Goal: Navigation & Orientation: Find specific page/section

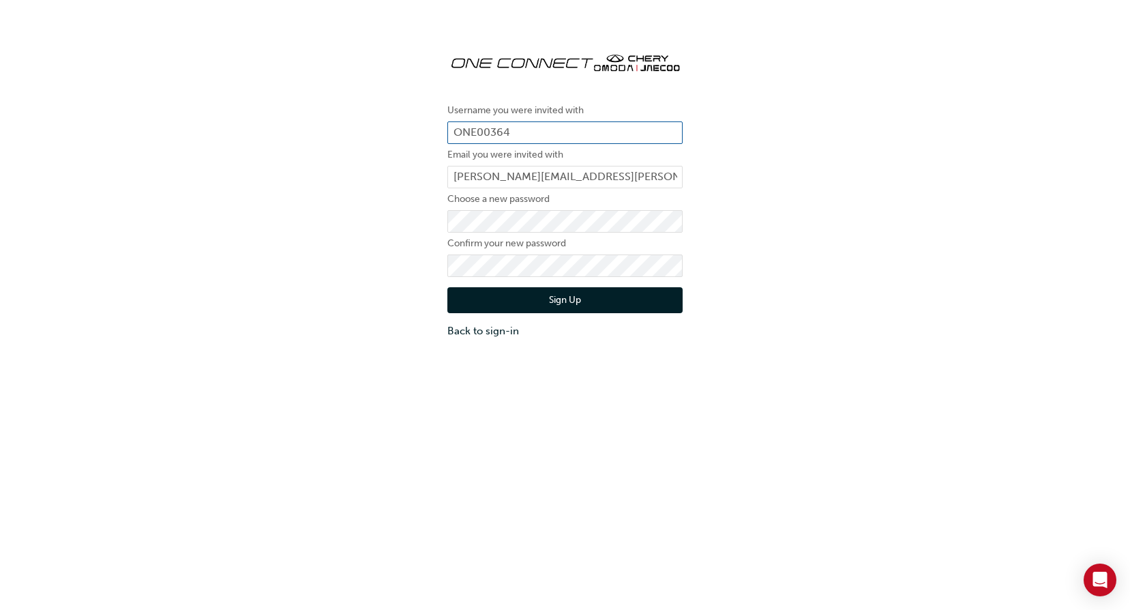
click at [556, 127] on input "ONE00364" at bounding box center [564, 132] width 235 height 23
click at [484, 329] on link "Back to sign-in" at bounding box center [564, 331] width 235 height 16
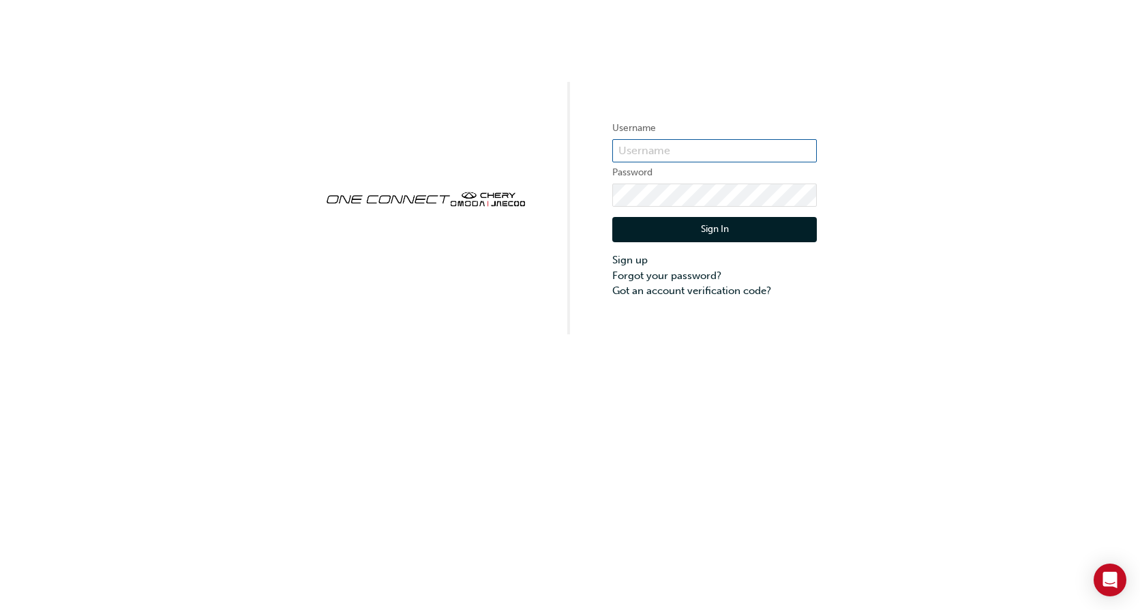
type input "ONE00366"
click at [711, 226] on button "Sign In" at bounding box center [714, 230] width 205 height 26
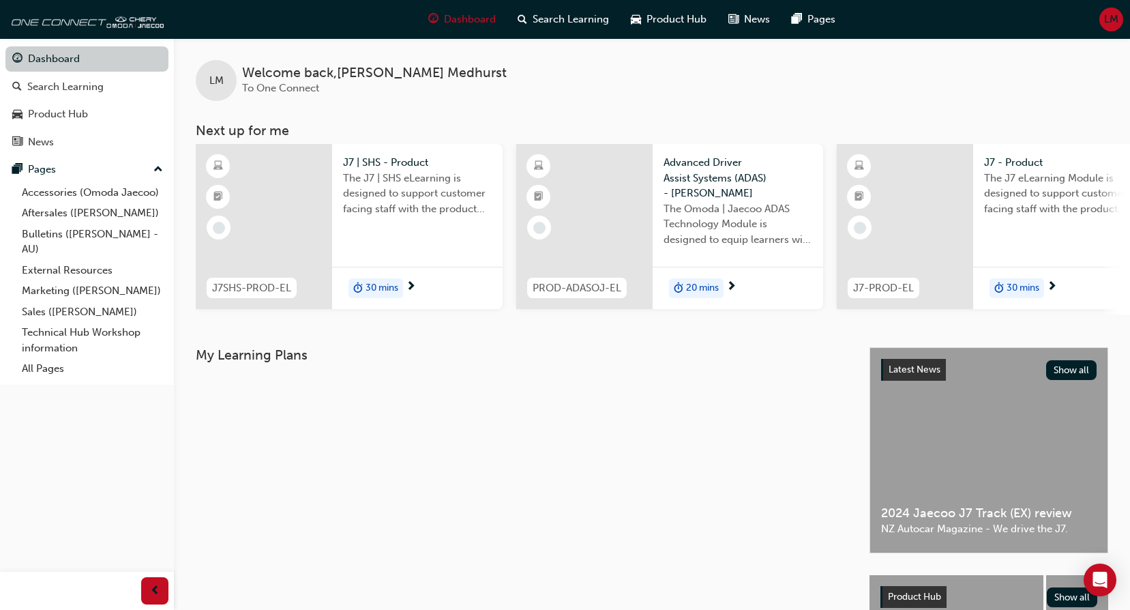
click at [60, 61] on link "Dashboard" at bounding box center [86, 58] width 163 height 25
click at [140, 19] on img at bounding box center [85, 18] width 157 height 27
